Goal: Transaction & Acquisition: Purchase product/service

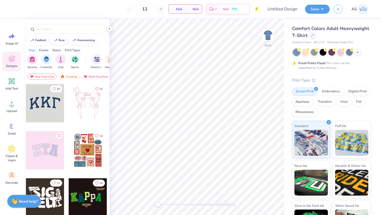
click at [313, 36] on icon at bounding box center [312, 35] width 3 height 3
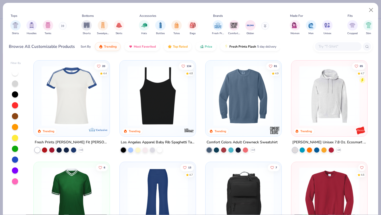
scroll to position [813, 0]
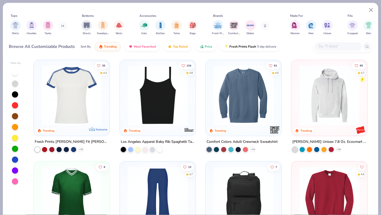
click at [152, 103] on img at bounding box center [158, 95] width 66 height 60
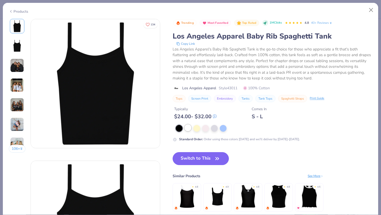
click at [189, 132] on div "Standard Order : Order using these colors [DATE] and we'll deliver by [DATE]-[D…" at bounding box center [273, 133] width 200 height 17
click at [188, 130] on div at bounding box center [188, 128] width 7 height 7
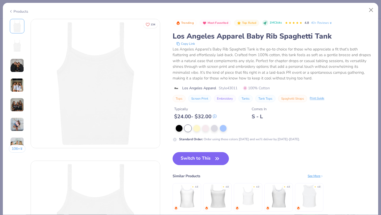
click at [196, 155] on button "Switch to This" at bounding box center [201, 158] width 56 height 13
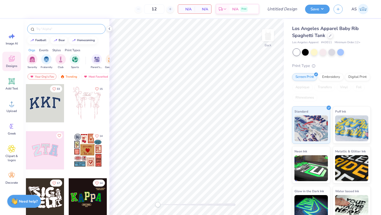
click at [72, 33] on div at bounding box center [66, 29] width 78 height 10
click at [66, 28] on input "text" at bounding box center [69, 28] width 66 height 5
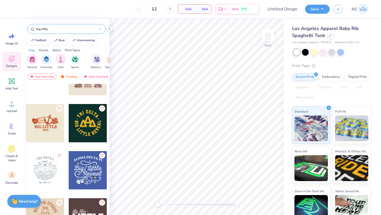
scroll to position [8, 0]
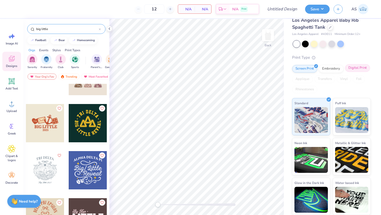
click at [355, 68] on div "Digital Print" at bounding box center [357, 68] width 25 height 8
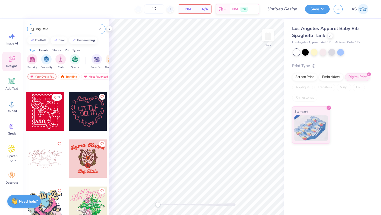
scroll to position [1267, 0]
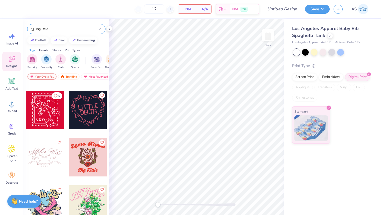
click at [74, 31] on input "big little" at bounding box center [67, 28] width 63 height 5
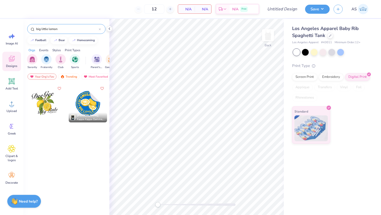
type input "big little lemon"
click at [41, 109] on div at bounding box center [45, 103] width 38 height 38
click at [278, 8] on input "Design Title" at bounding box center [288, 9] width 25 height 10
type input "DG Big Litlle"
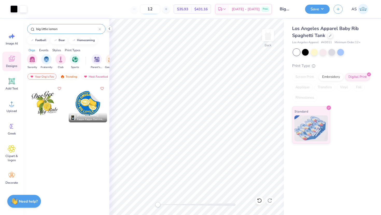
click at [159, 11] on input "12" at bounding box center [150, 8] width 20 height 9
type input "1"
type input "12"
click at [331, 36] on div at bounding box center [330, 35] width 6 height 6
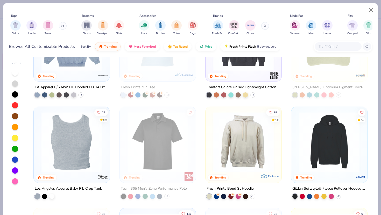
scroll to position [1094, 0]
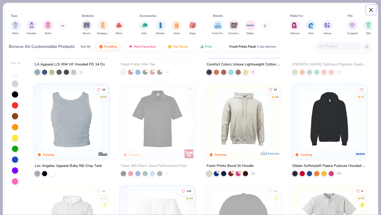
click at [370, 13] on button "Close" at bounding box center [371, 10] width 10 height 10
